Goal: Task Accomplishment & Management: Complete application form

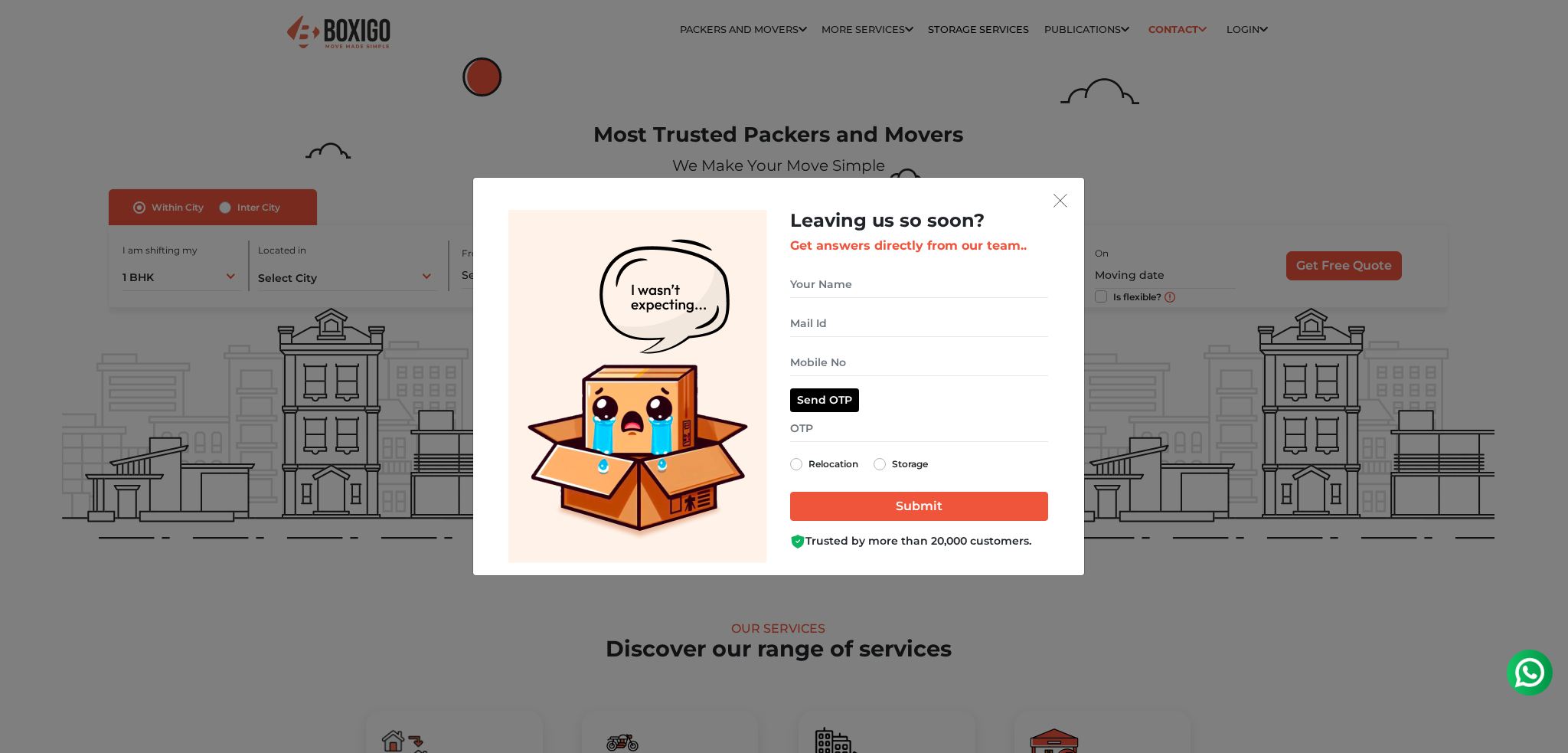
click at [1050, 212] on div "Leaving us so soon? Get answers directly from our team.. Send OTP Relocation St…" at bounding box center [918, 386] width 281 height 353
click at [1060, 201] on img "get free quote dialog" at bounding box center [1060, 201] width 14 height 14
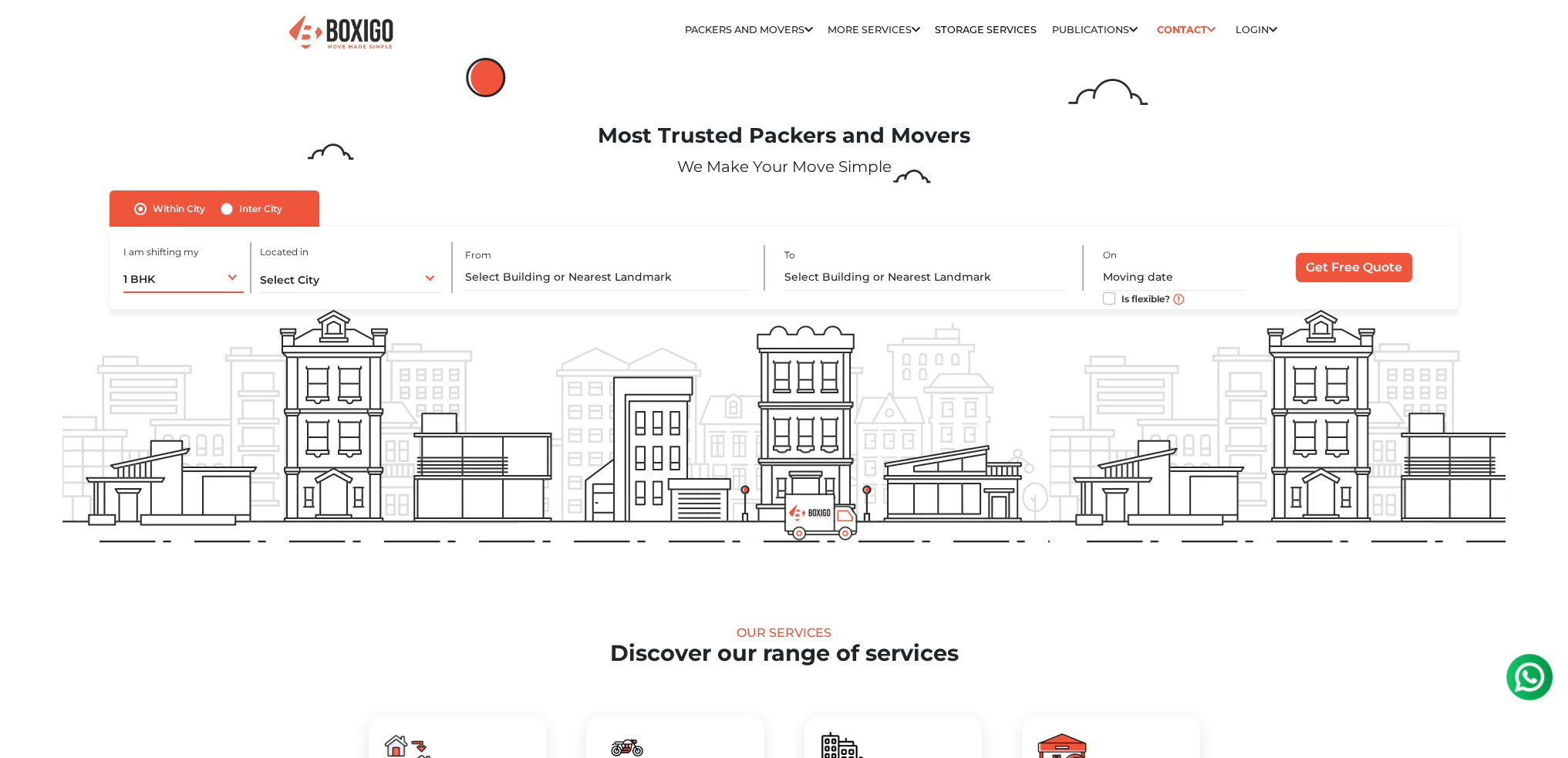
click at [201, 280] on div "1 BHK 1 BHK 2 BHK 3 BHK 3 + BHK FEW ITEMS" at bounding box center [183, 276] width 120 height 33
click at [173, 206] on label "Within City" at bounding box center [179, 209] width 53 height 19
click at [146, 206] on input "Within City" at bounding box center [140, 208] width 12 height 15
click at [242, 211] on label "Inter City" at bounding box center [261, 209] width 43 height 19
click at [233, 211] on input "Inter City" at bounding box center [227, 208] width 12 height 15
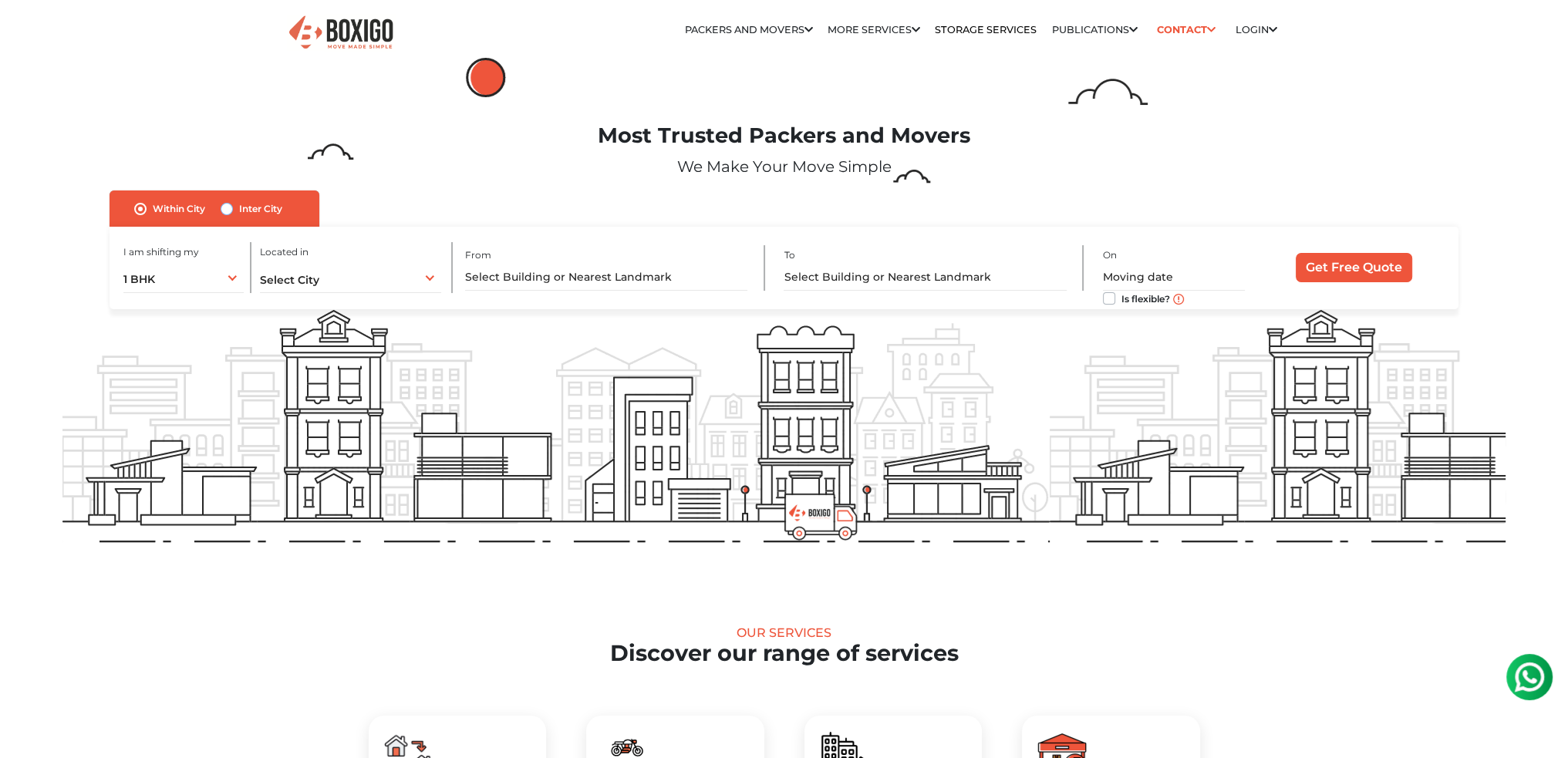
radio input "true"
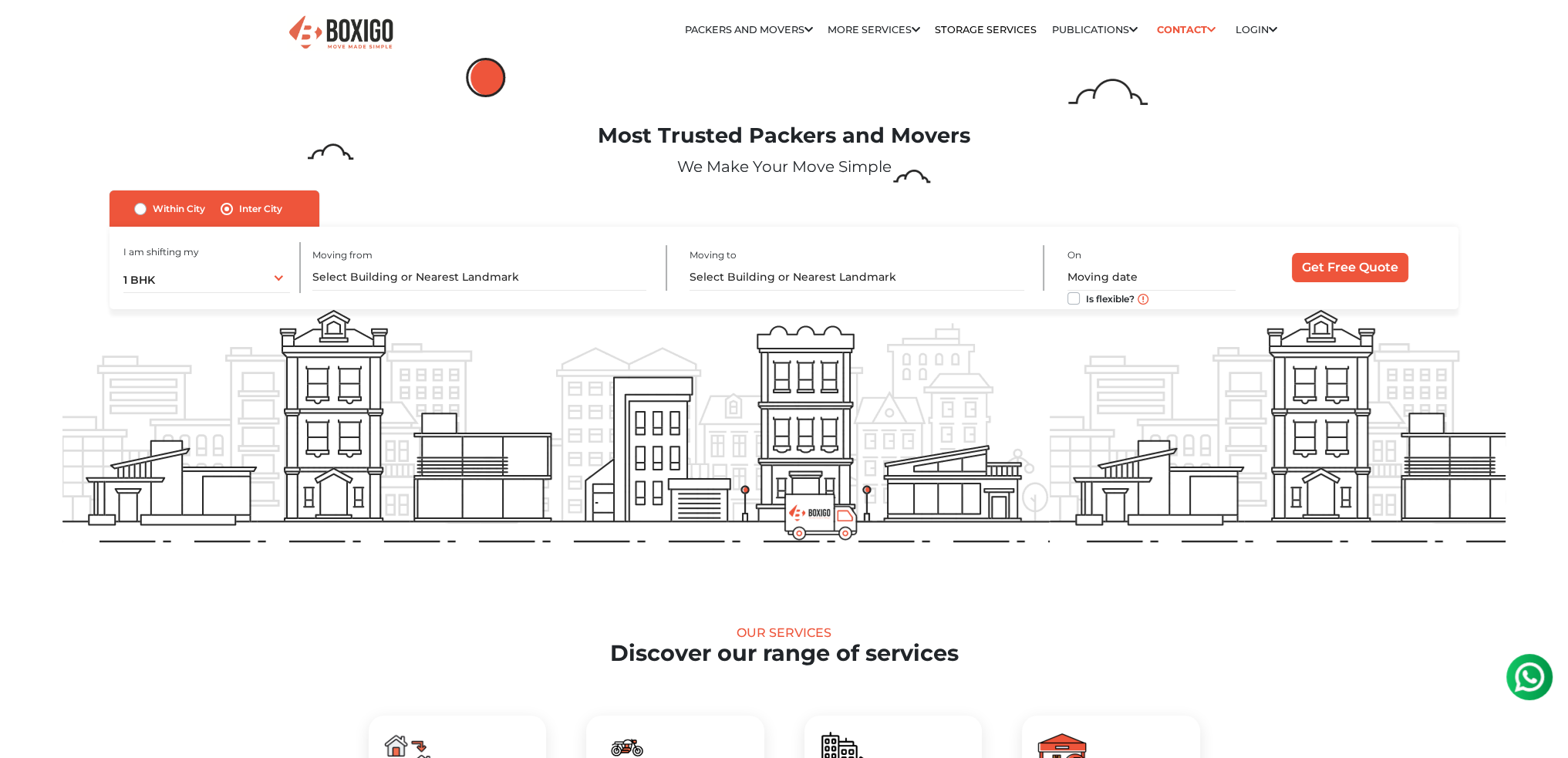
click at [208, 258] on div "I am shifting my 1 BHK 2 BHK 3 BHK 3 + BHK FEW ITEMS 1 BHK 1 BHK 2 BHK 3 BHK 3 …" at bounding box center [211, 268] width 177 height 51
click at [208, 270] on div "1 BHK 1 BHK 2 BHK 3 BHK 3 + BHK FEW ITEMS" at bounding box center [206, 276] width 167 height 33
click at [207, 307] on li "1 BHK" at bounding box center [206, 310] width 167 height 31
click at [423, 276] on input "text" at bounding box center [480, 276] width 335 height 27
click at [251, 280] on div "1 BHK 1 BHK 2 BHK 3 BHK 3 + BHK FEW ITEMS" at bounding box center [206, 276] width 167 height 33
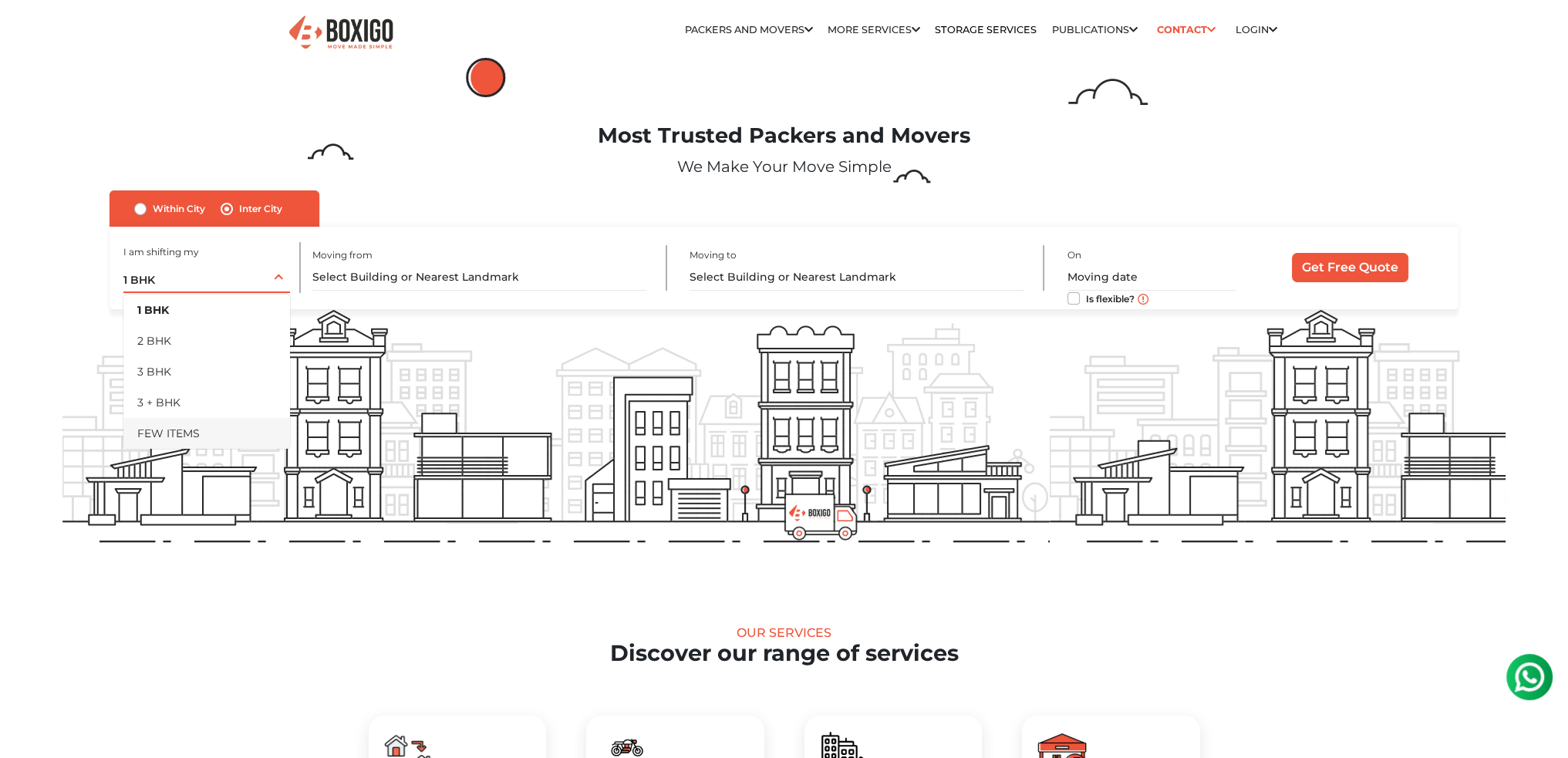
click at [218, 434] on li "FEW ITEMS" at bounding box center [206, 434] width 167 height 31
click at [403, 259] on div "Moving from" at bounding box center [490, 268] width 355 height 46
click at [401, 280] on input "text" at bounding box center [480, 276] width 335 height 27
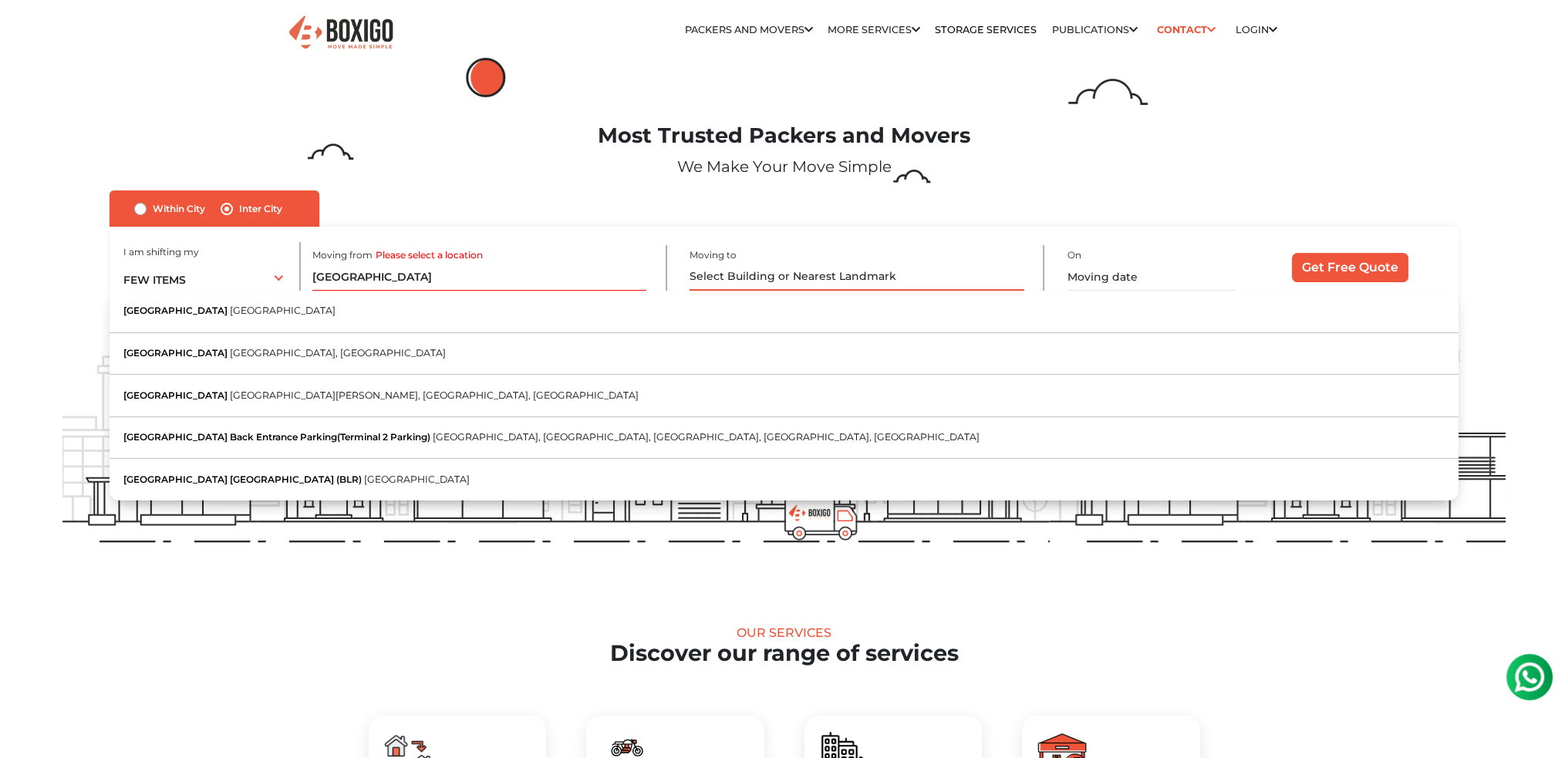
click at [755, 269] on input "text" at bounding box center [857, 276] width 335 height 27
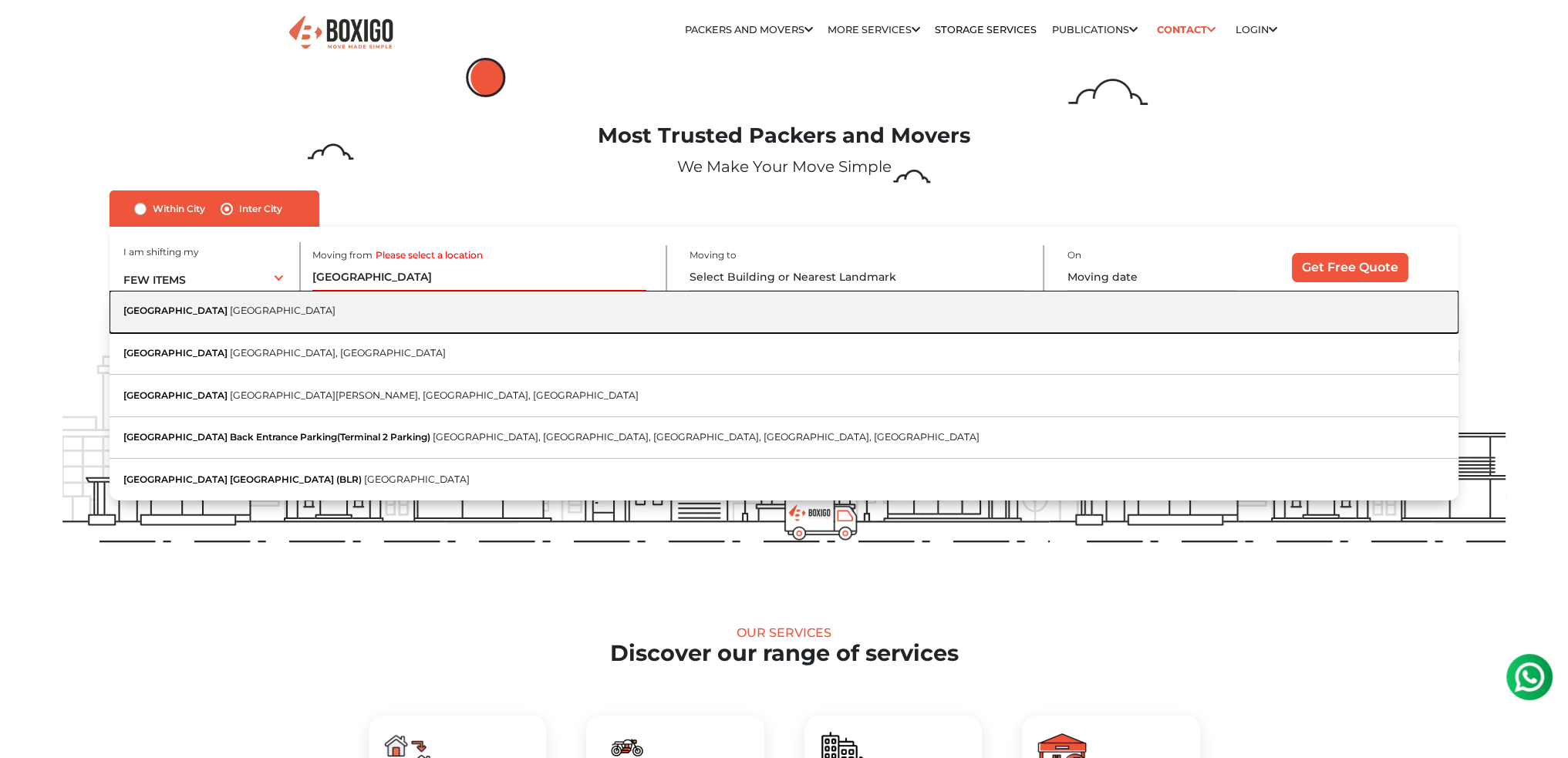
click at [235, 323] on button "[GEOGRAPHIC_DATA] [GEOGRAPHIC_DATA]" at bounding box center [783, 311] width 1348 height 43
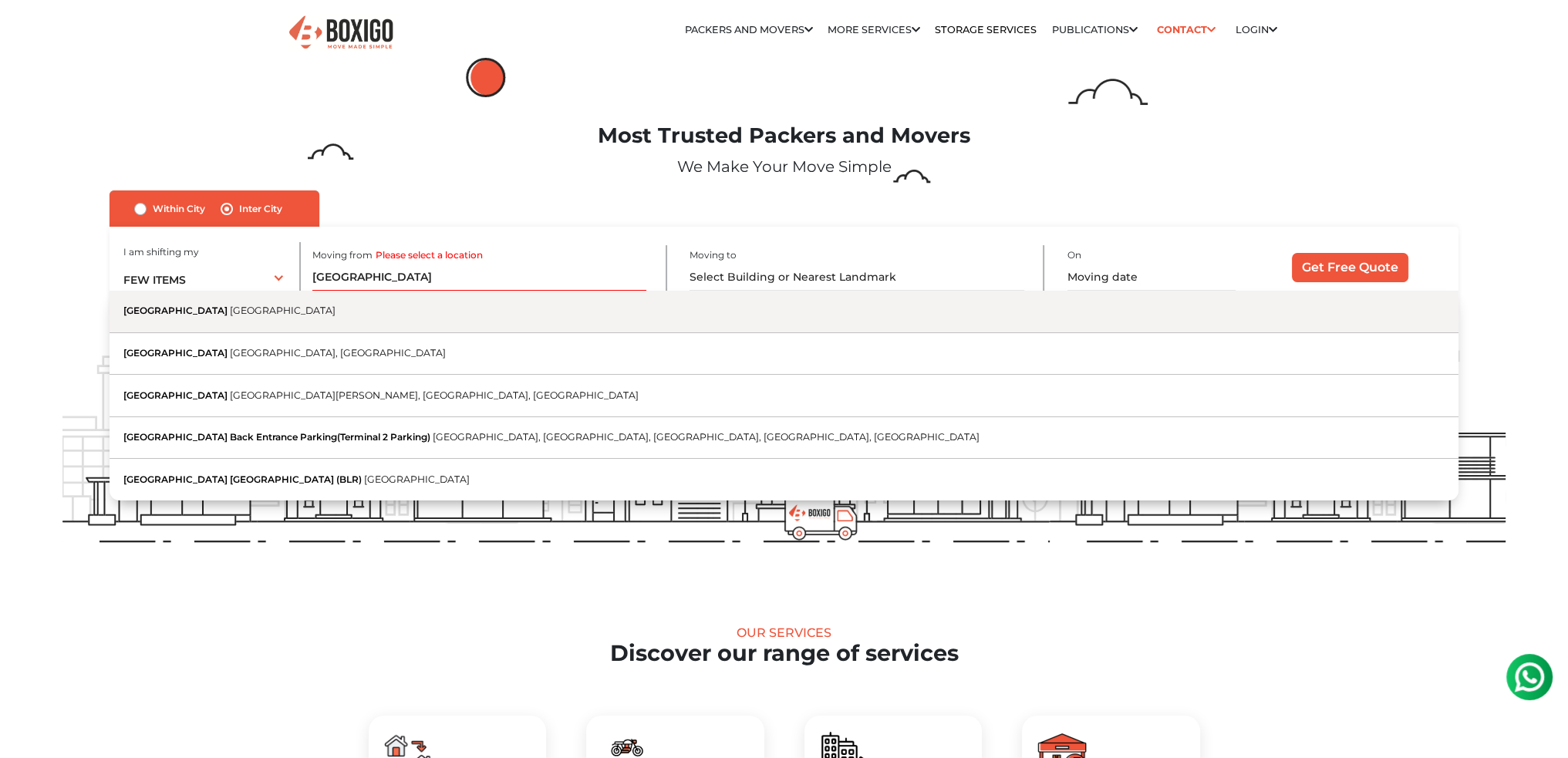
type input "[GEOGRAPHIC_DATA], [GEOGRAPHIC_DATA]"
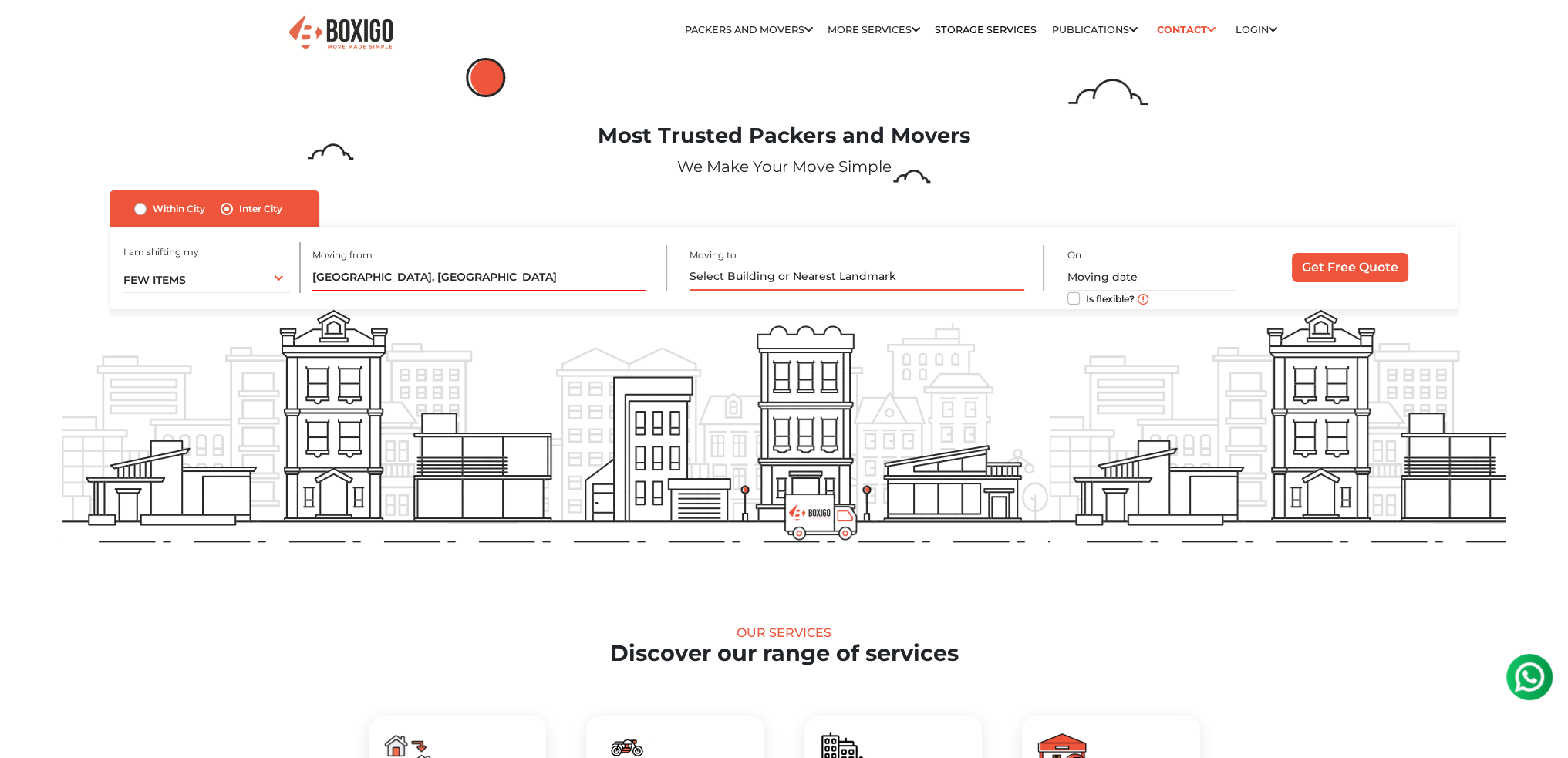
click at [779, 278] on input "text" at bounding box center [857, 276] width 335 height 27
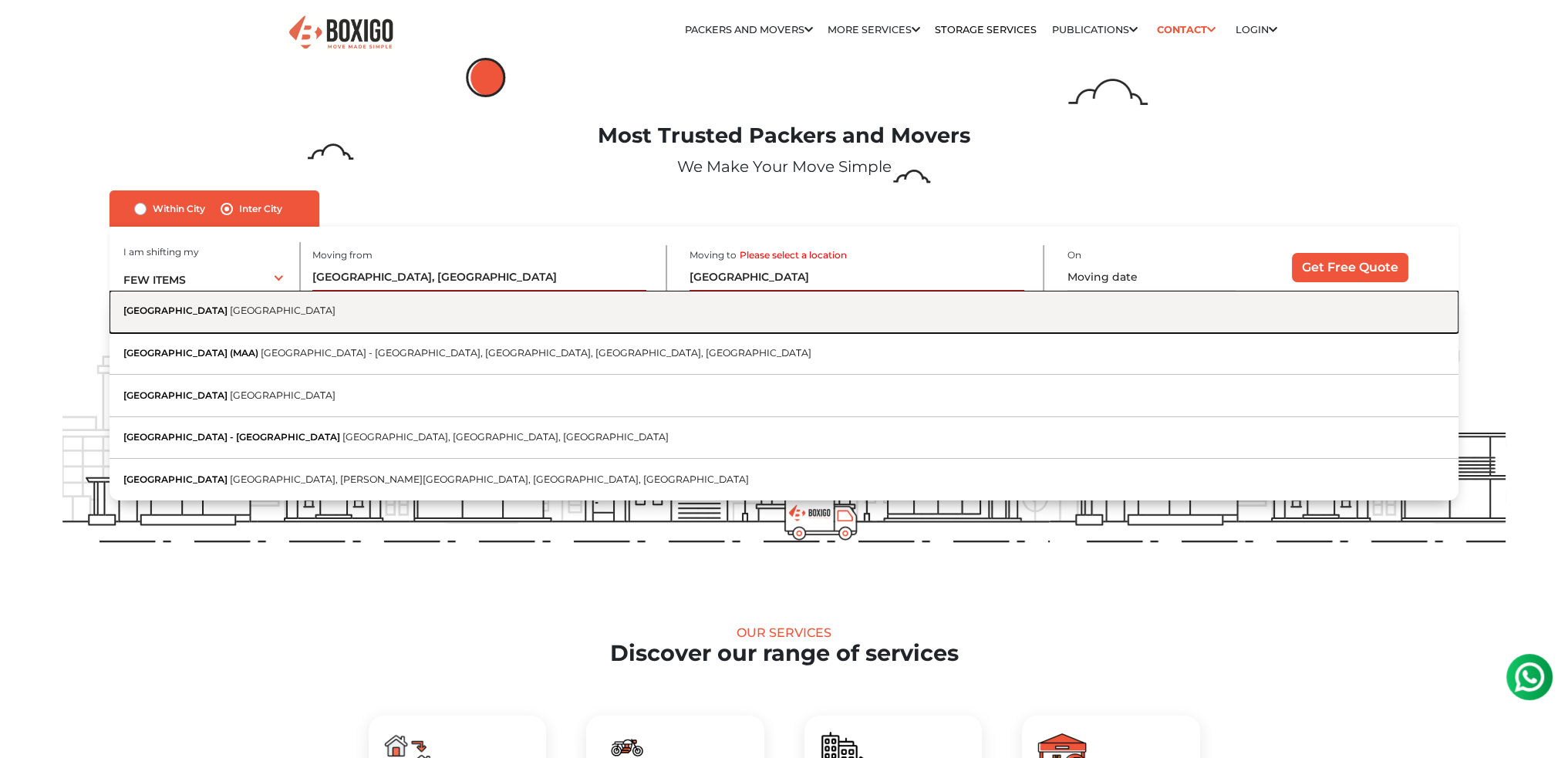
click at [266, 322] on button "[GEOGRAPHIC_DATA] [GEOGRAPHIC_DATA]" at bounding box center [783, 311] width 1348 height 43
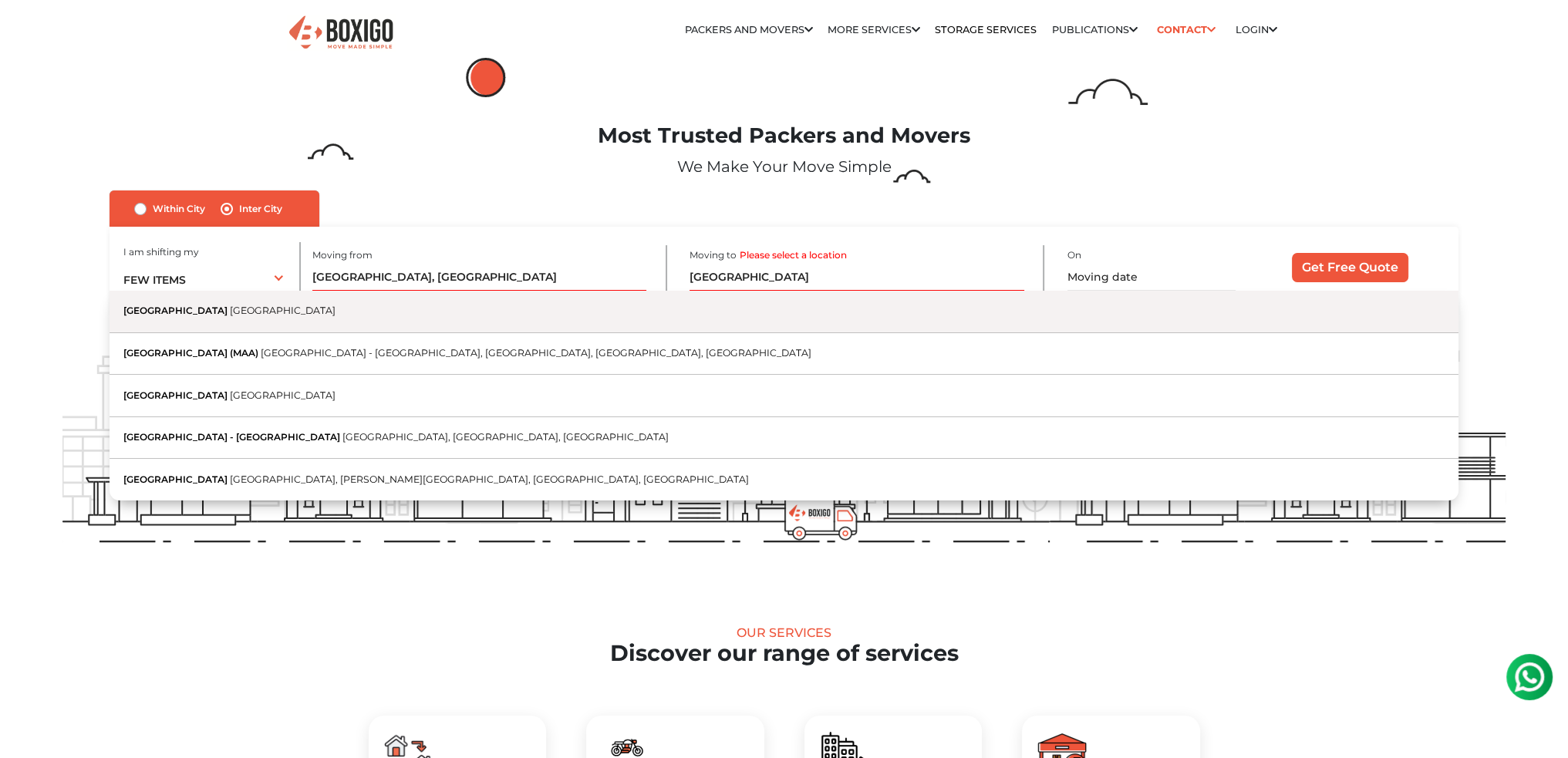
type input "[GEOGRAPHIC_DATA], [GEOGRAPHIC_DATA]"
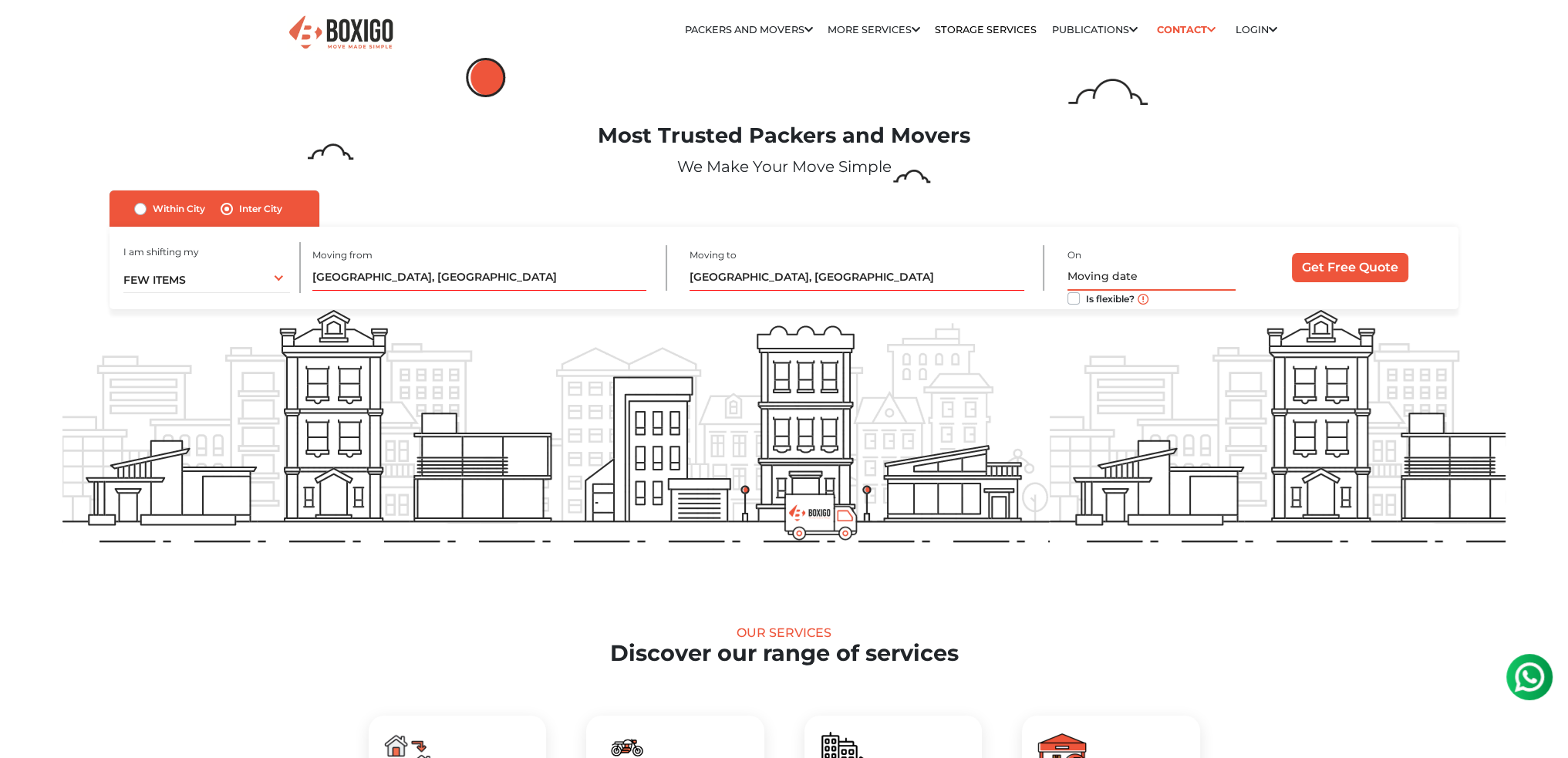
click at [1170, 278] on input "text" at bounding box center [1151, 276] width 168 height 27
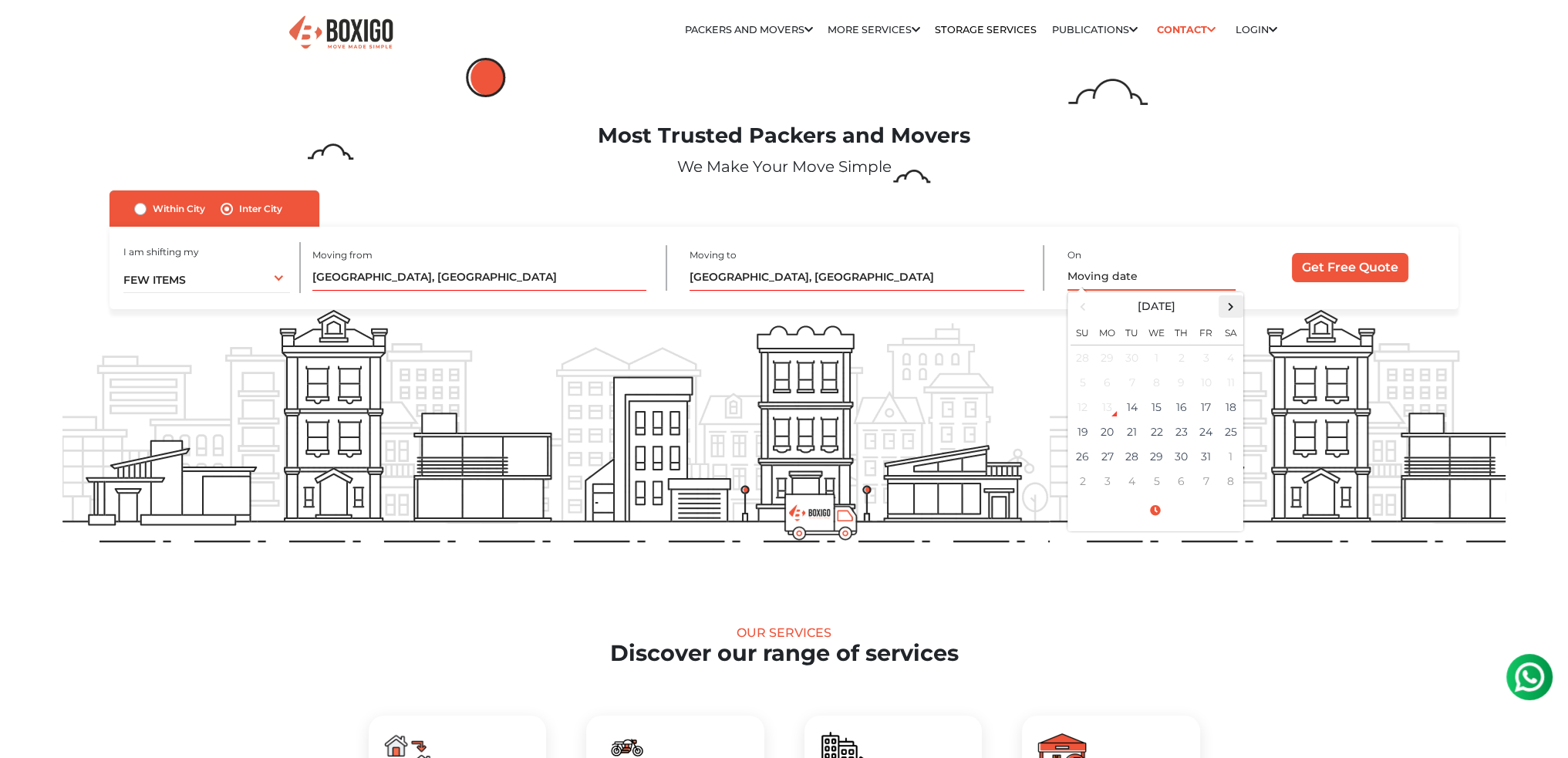
click at [1224, 306] on span at bounding box center [1230, 306] width 21 height 21
click at [1162, 379] on td "10" at bounding box center [1157, 382] width 25 height 25
type input "[DATE] 12:00 AM"
click at [1326, 276] on input "Get Free Quote" at bounding box center [1350, 268] width 116 height 29
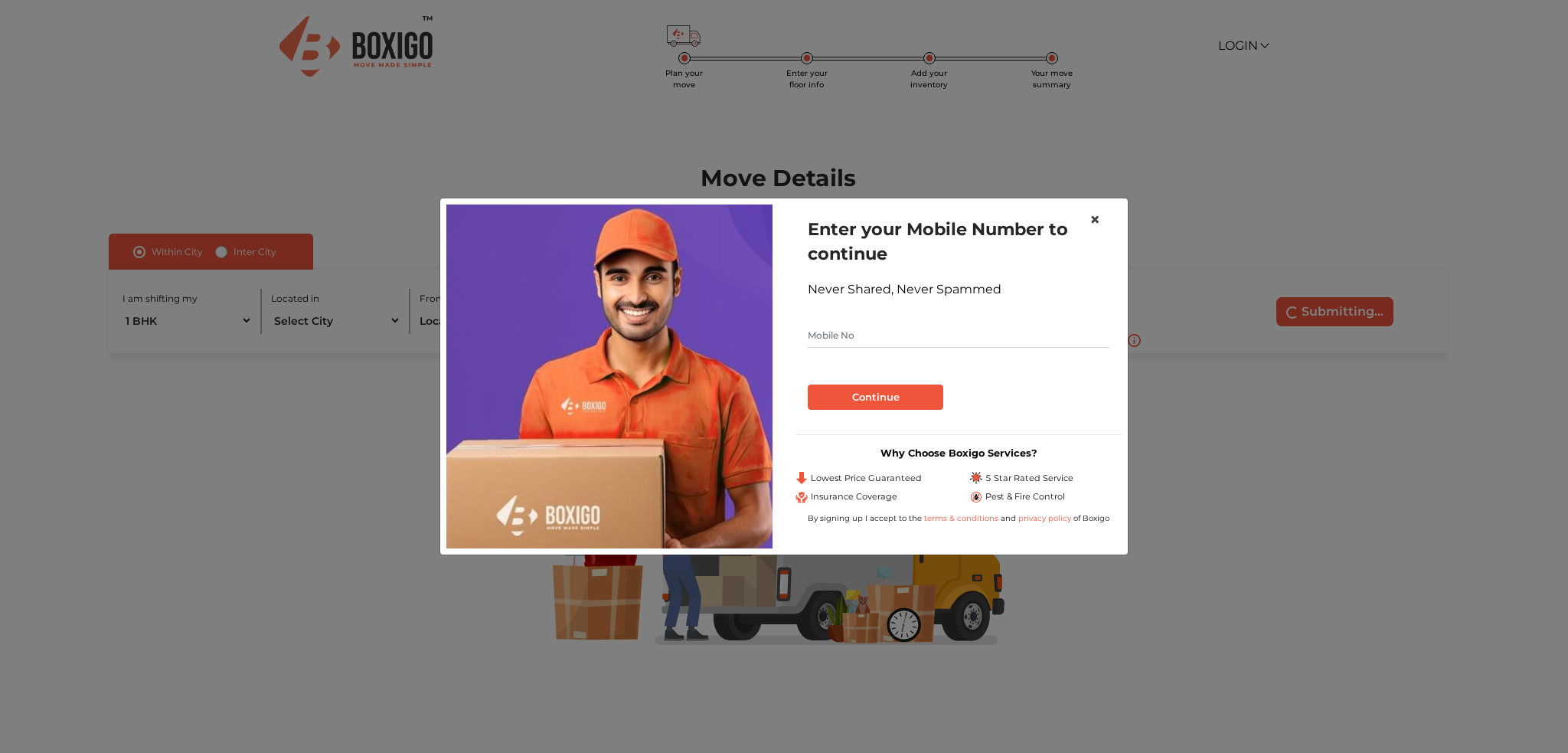
click at [1095, 217] on span "×" at bounding box center [1095, 219] width 11 height 22
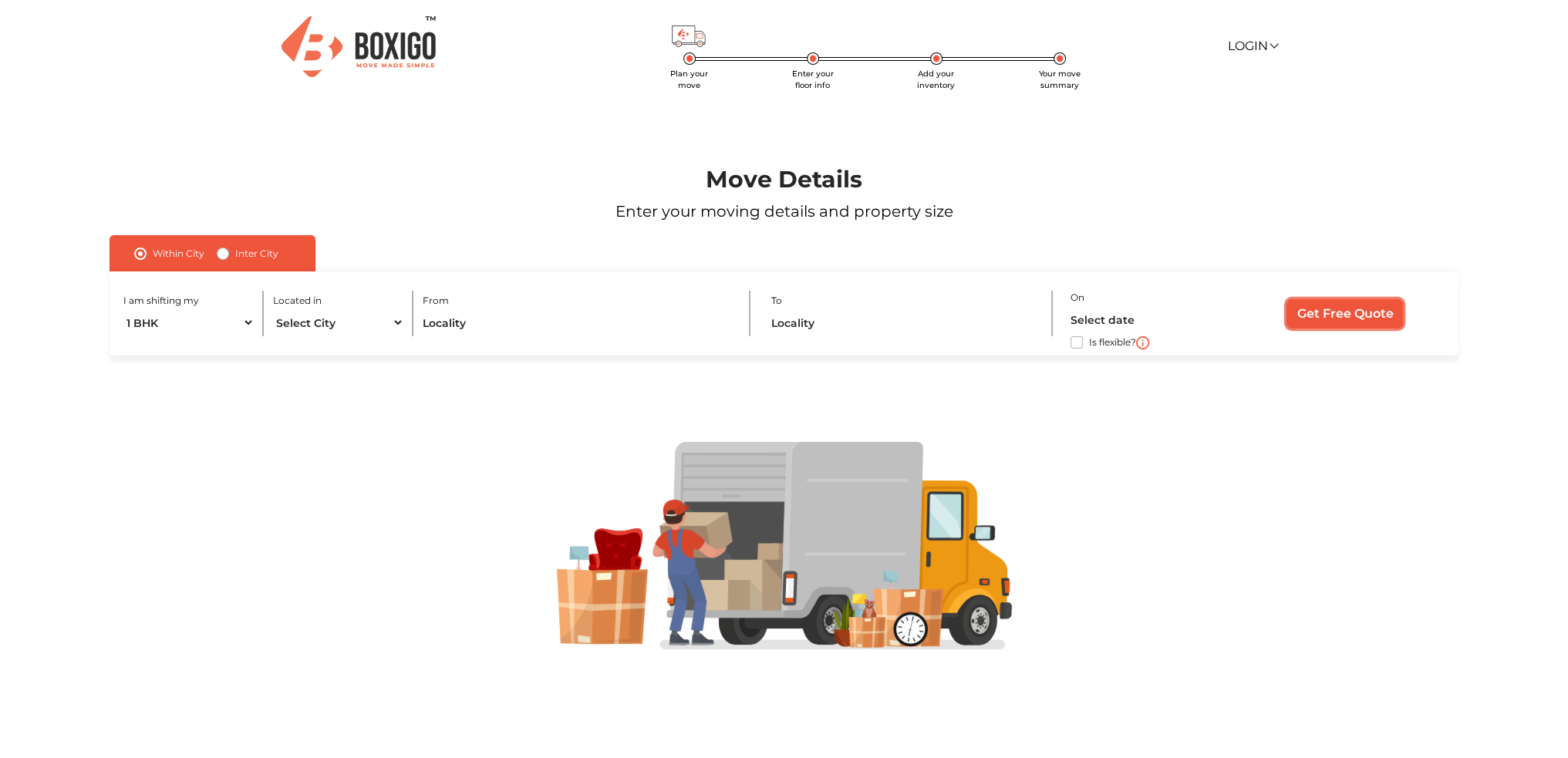
click at [1340, 307] on input "Get Free Quote" at bounding box center [1344, 314] width 116 height 29
click at [534, 314] on input "text" at bounding box center [577, 322] width 309 height 27
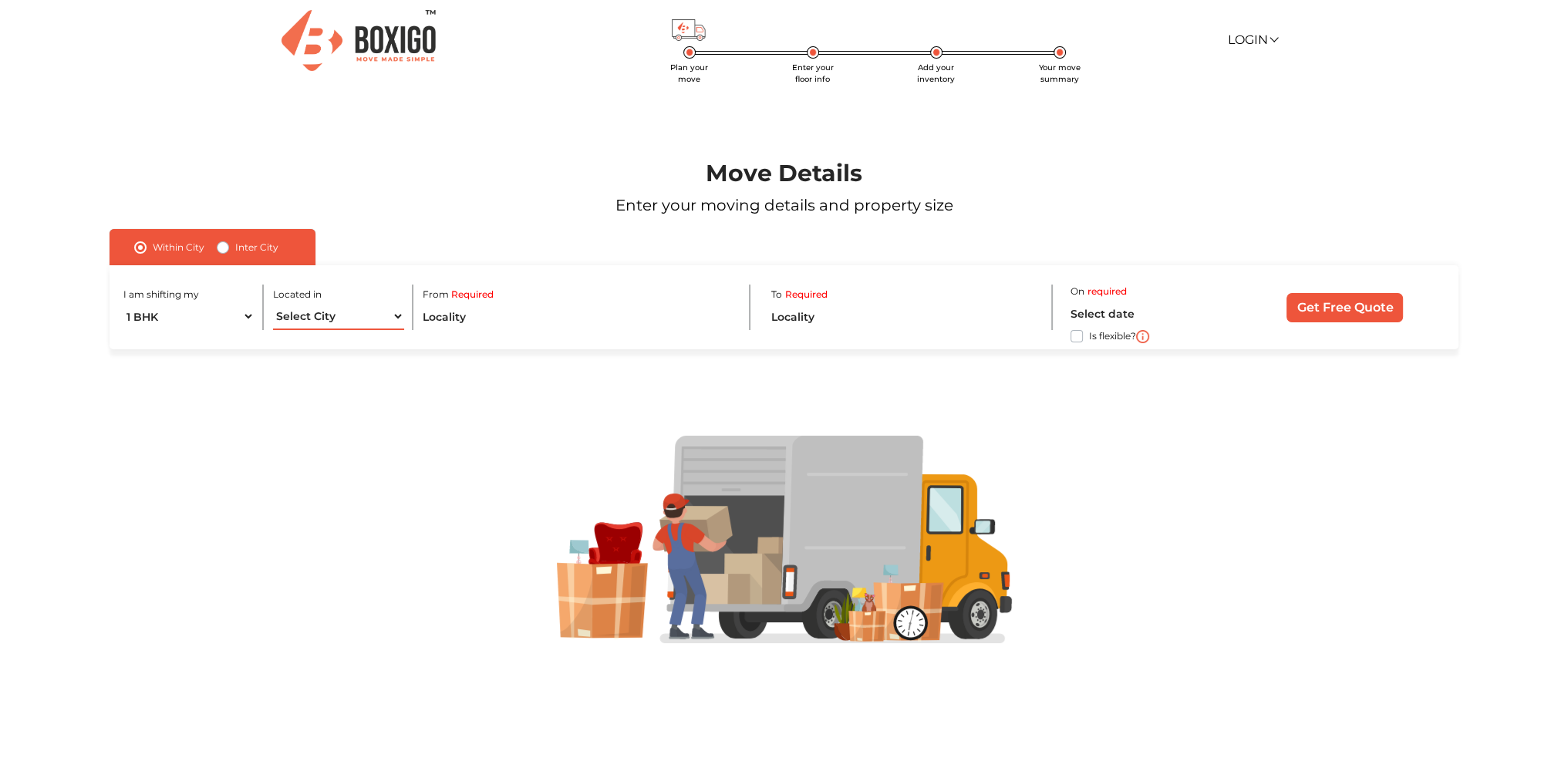
click at [356, 320] on select "Select City Bangalore Bengaluru Bhopal Bhubaneswar Chennai Coimbatore Cuttack D…" at bounding box center [339, 316] width 132 height 27
select select "[GEOGRAPHIC_DATA]"
click at [273, 303] on select "Select City Bangalore Bengaluru Bhopal Bhubaneswar Chennai Coimbatore Cuttack D…" at bounding box center [339, 316] width 132 height 27
click at [512, 322] on input "text" at bounding box center [577, 316] width 309 height 27
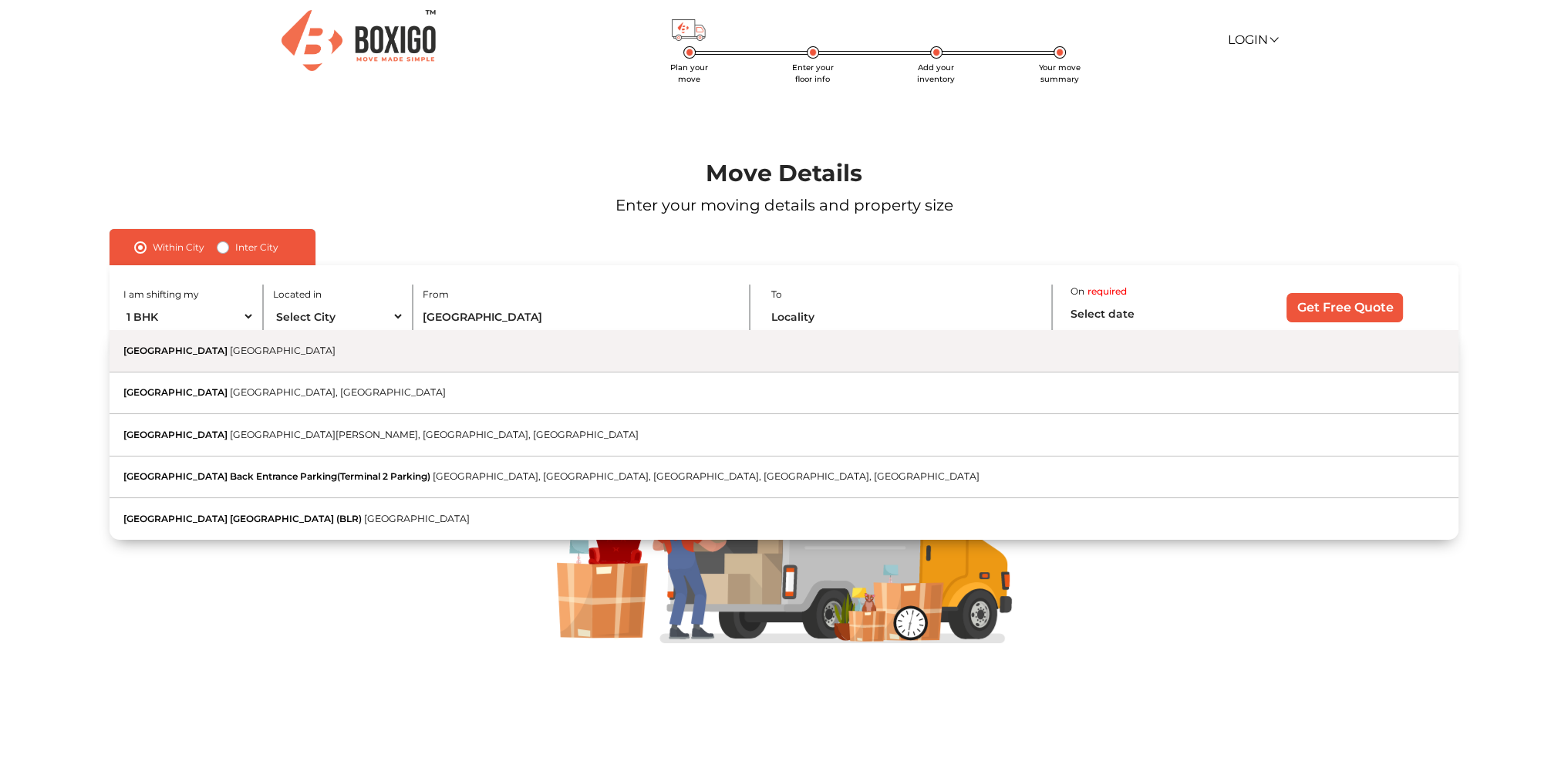
click at [433, 353] on button "[GEOGRAPHIC_DATA] [GEOGRAPHIC_DATA]" at bounding box center [783, 351] width 1348 height 43
type input "[GEOGRAPHIC_DATA], [GEOGRAPHIC_DATA]"
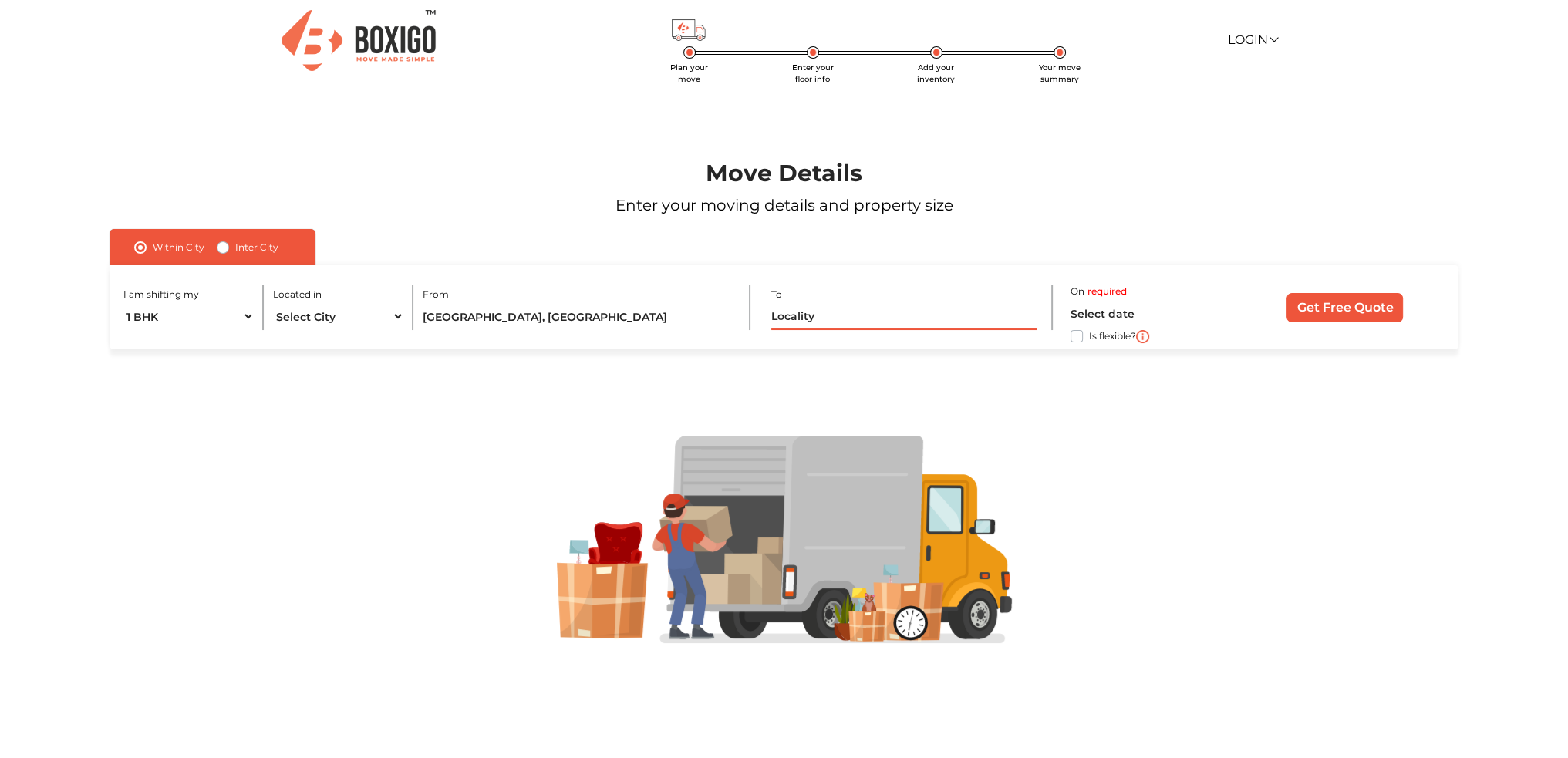
click at [836, 316] on input "text" at bounding box center [903, 316] width 264 height 27
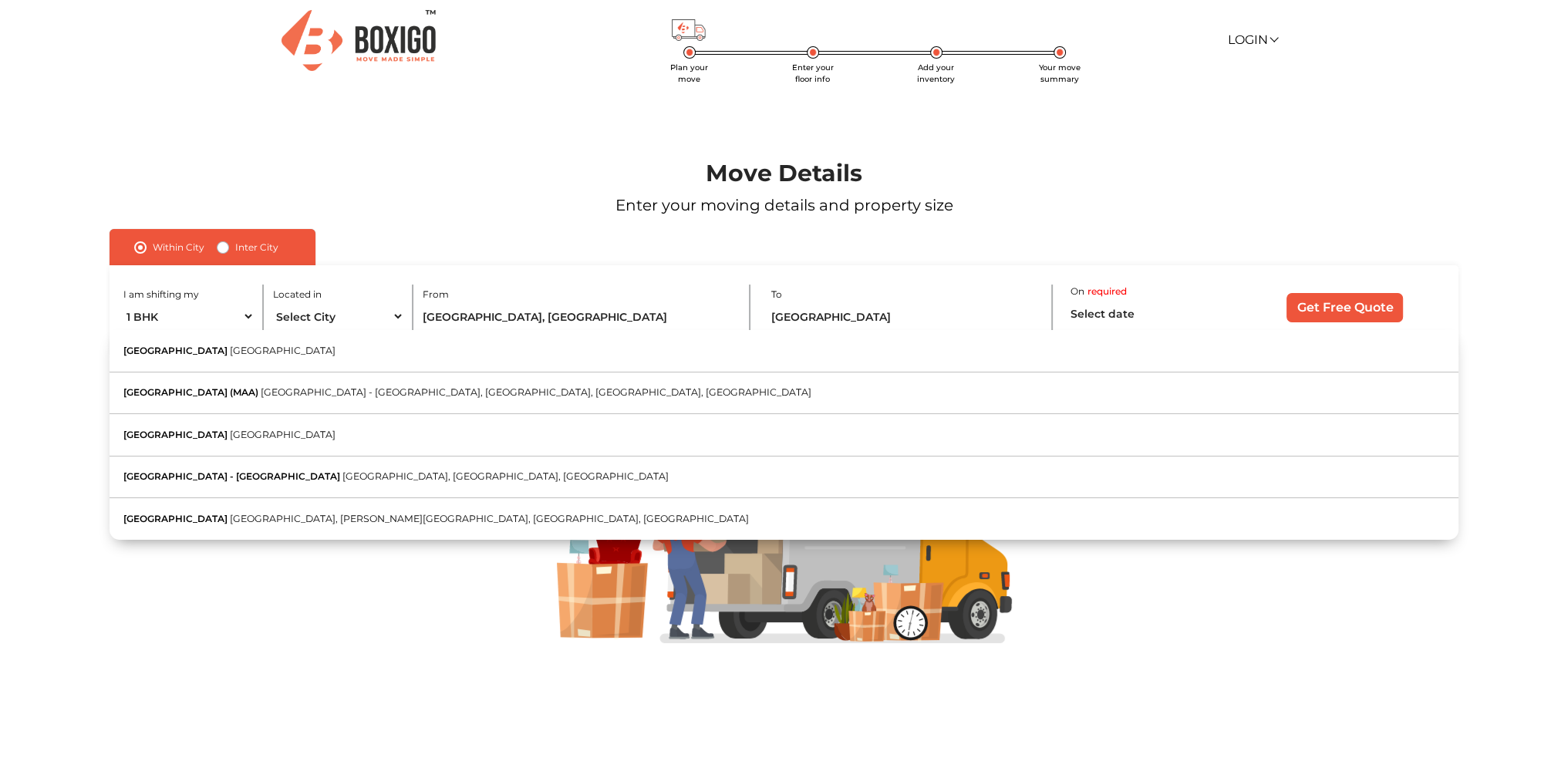
click at [322, 350] on button "Chennai Tamil Nadu" at bounding box center [783, 351] width 1348 height 43
type input "[GEOGRAPHIC_DATA], [GEOGRAPHIC_DATA]"
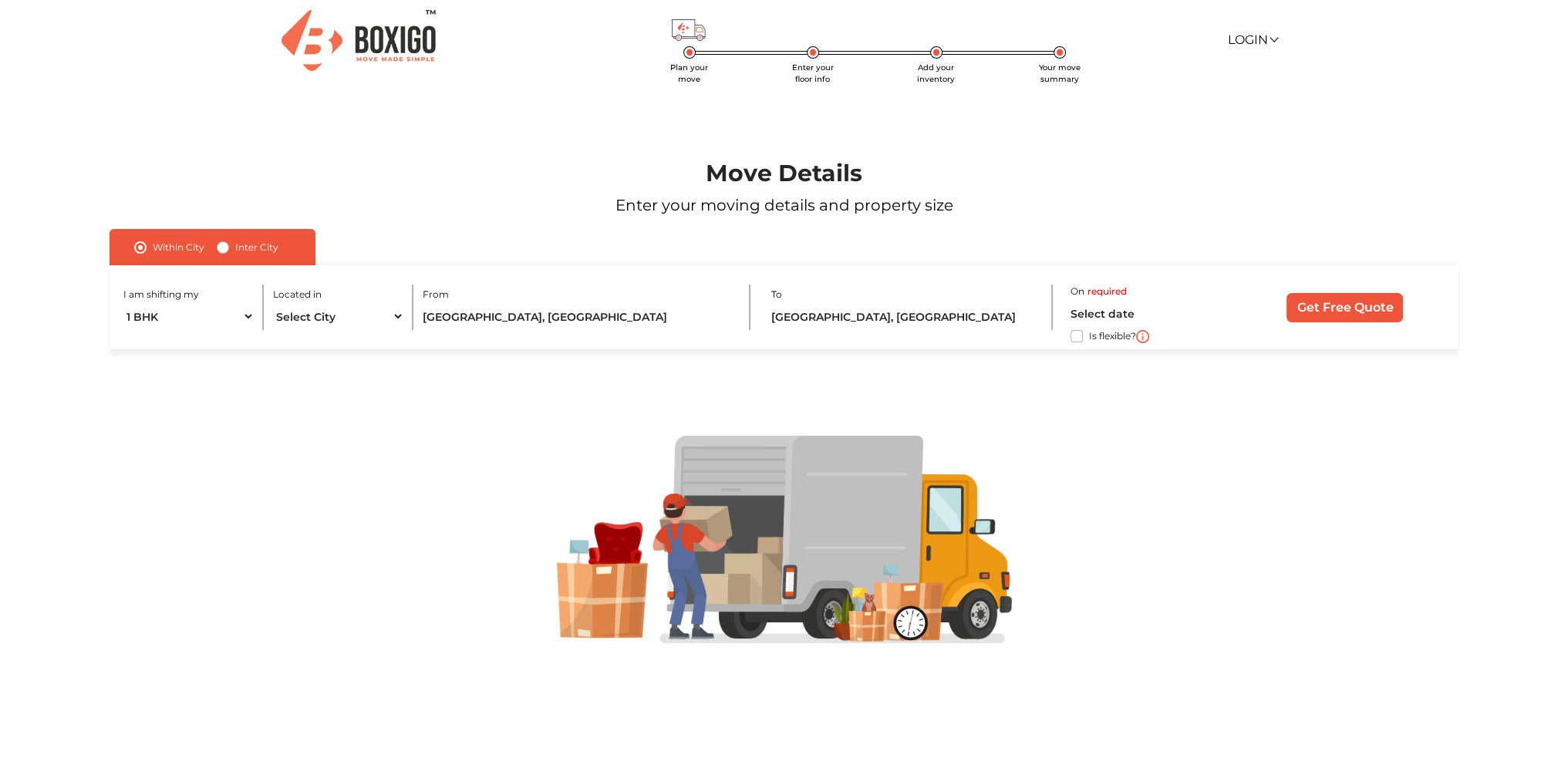
click at [1097, 334] on label "Is flexible?" at bounding box center [1112, 334] width 47 height 16
click at [122, 334] on input "Is flexible?" at bounding box center [115, 334] width 12 height 15
checkbox input "true"
click at [1273, 314] on div "Get Free Quote" at bounding box center [1346, 307] width 200 height 29
click at [1298, 304] on input "Get Free Quote" at bounding box center [1344, 307] width 116 height 29
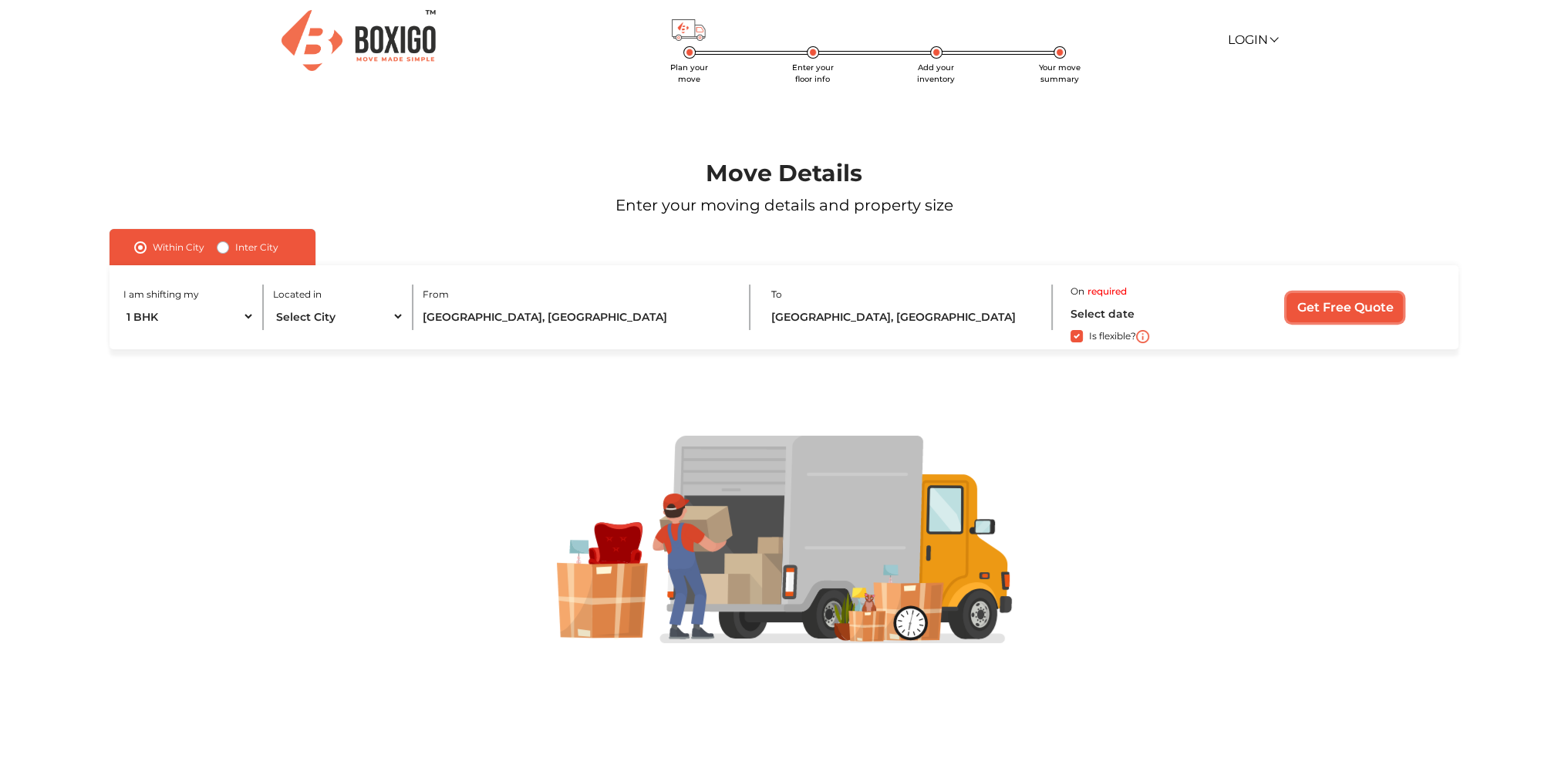
click at [1357, 308] on input "Get Free Quote" at bounding box center [1344, 307] width 116 height 29
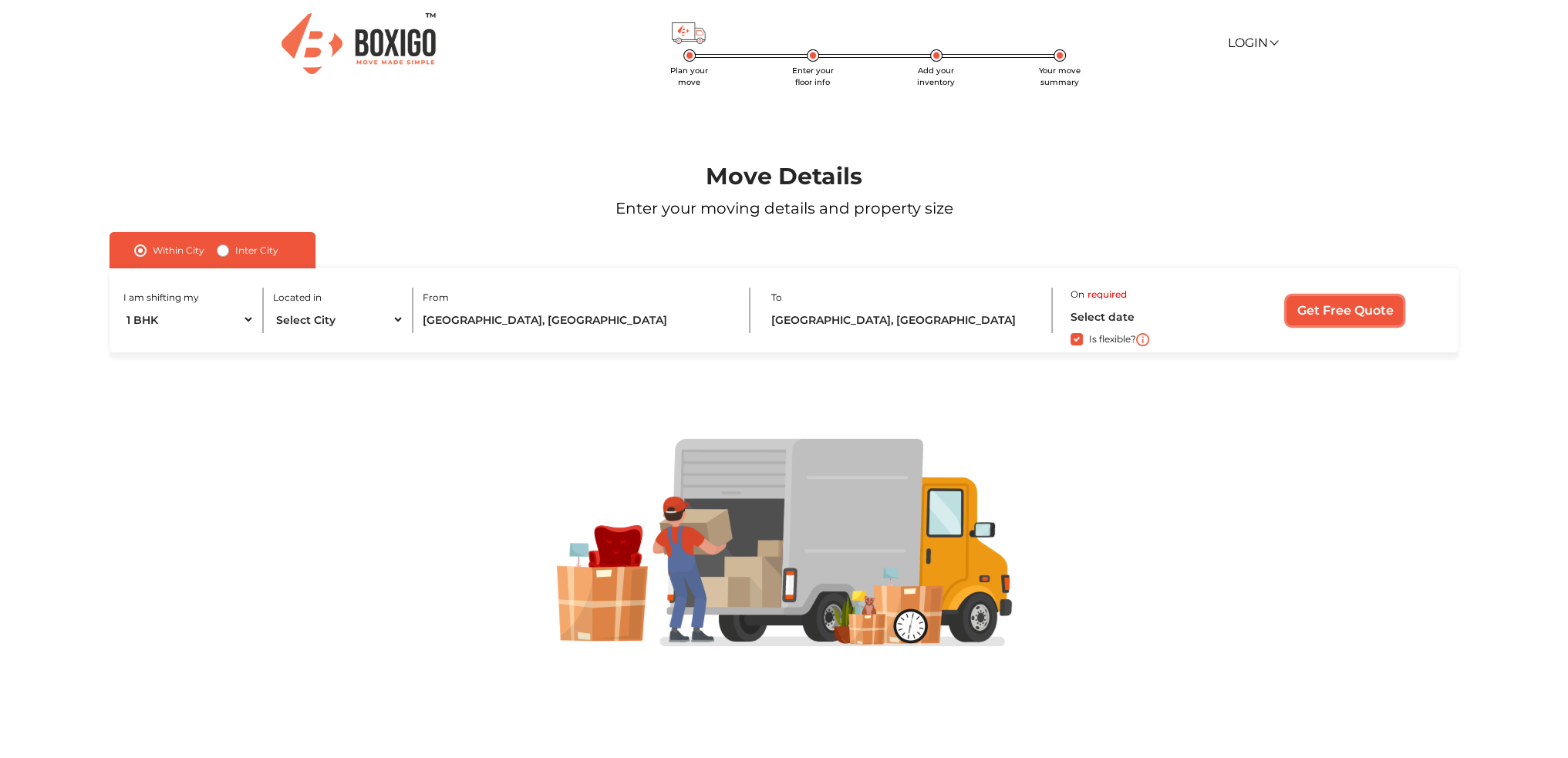
scroll to position [0, 0]
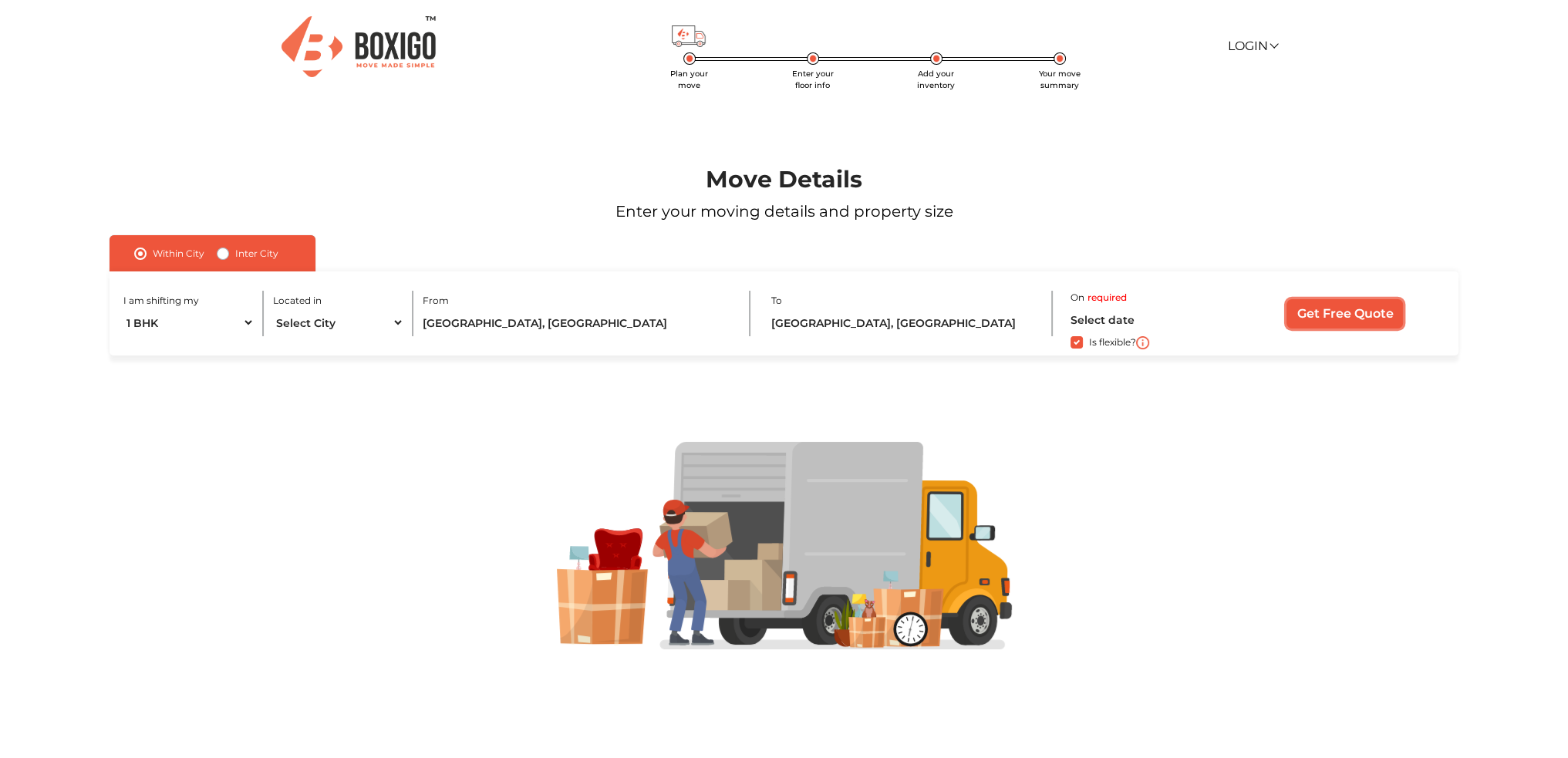
click at [1360, 317] on input "Get Free Quote" at bounding box center [1344, 314] width 116 height 29
click at [1360, 314] on input "Get Free Quote" at bounding box center [1344, 314] width 116 height 29
click at [1360, 317] on input "Get Free Quote" at bounding box center [1344, 314] width 116 height 29
click at [1363, 317] on input "Get Free Quote" at bounding box center [1344, 314] width 116 height 29
